Goal: Information Seeking & Learning: Learn about a topic

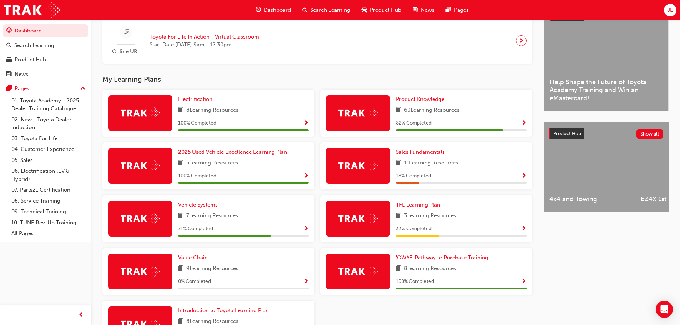
scroll to position [207, 0]
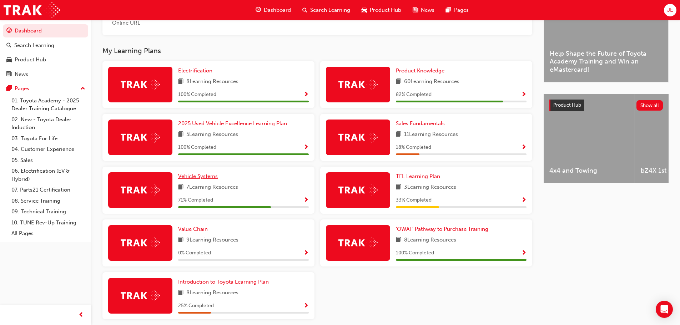
click at [202, 179] on span "Vehicle Systems" at bounding box center [198, 176] width 40 height 6
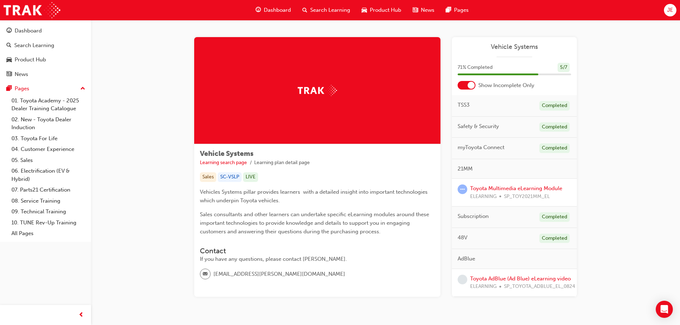
click at [461, 105] on span "TSS3" at bounding box center [463, 105] width 12 height 8
click at [555, 105] on div "Completed" at bounding box center [554, 106] width 30 height 10
click at [464, 85] on div at bounding box center [466, 85] width 18 height 9
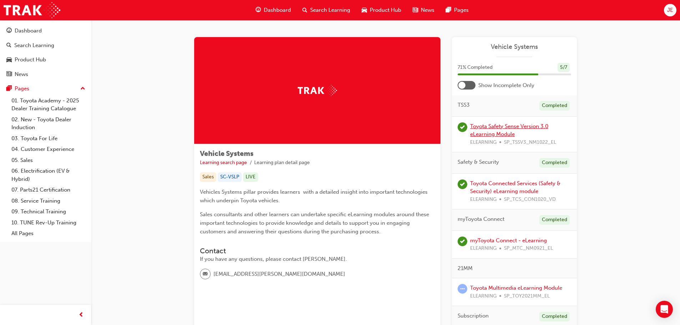
click at [509, 127] on link "Toyota Safety Sense Version 3.0 eLearning Module" at bounding box center [509, 130] width 78 height 15
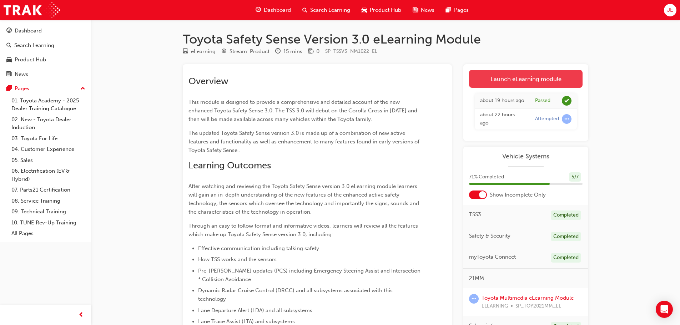
click at [516, 80] on link "Launch eLearning module" at bounding box center [525, 79] width 113 height 18
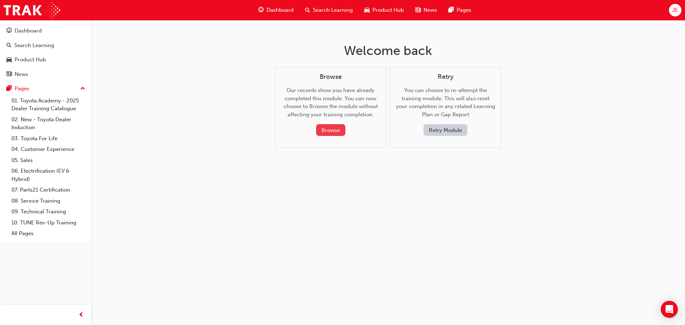
click at [329, 130] on button "Browse" at bounding box center [330, 130] width 29 height 12
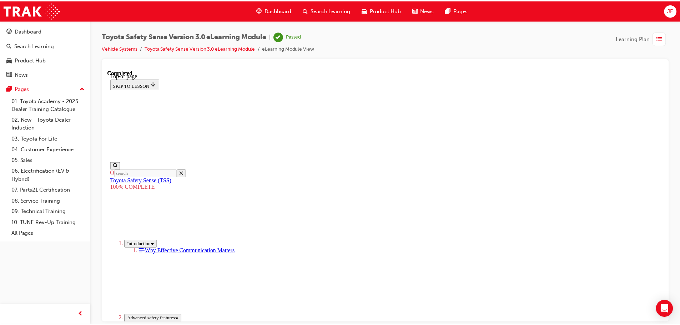
scroll to position [314, 0]
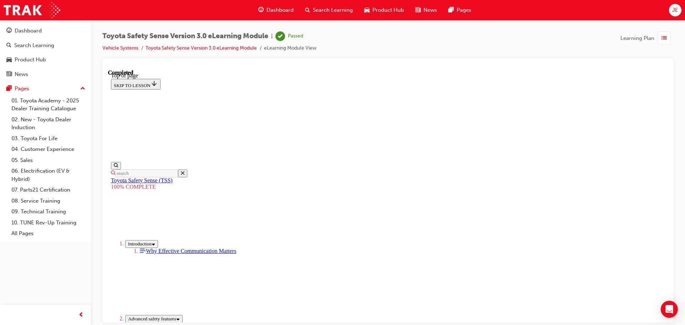
click at [281, 10] on span "Dashboard" at bounding box center [279, 10] width 27 height 8
